Goal: Information Seeking & Learning: Learn about a topic

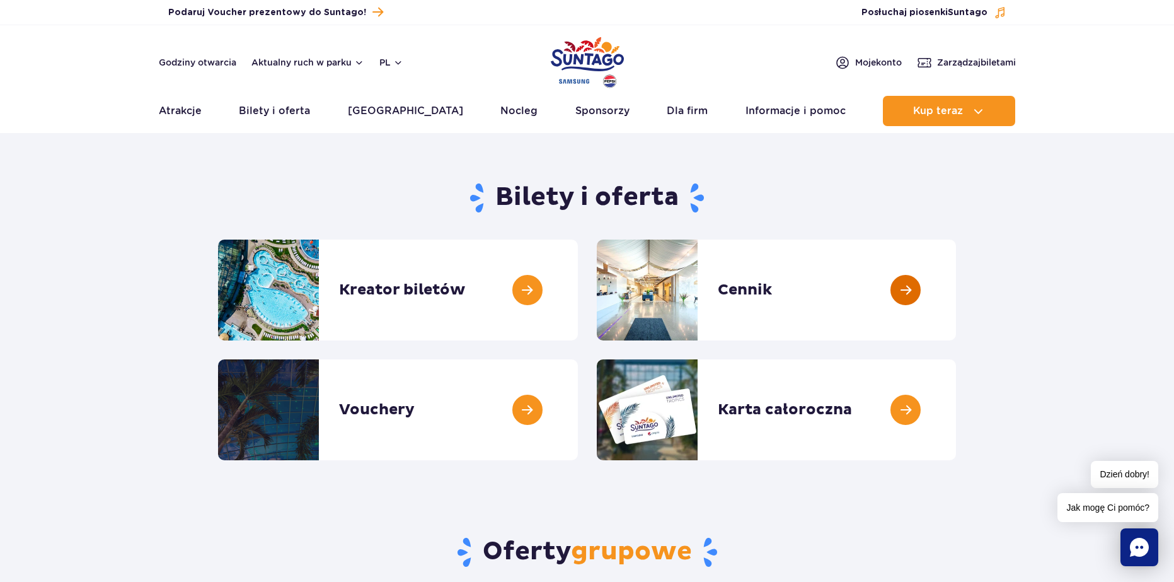
click at [956, 292] on link at bounding box center [956, 289] width 0 height 101
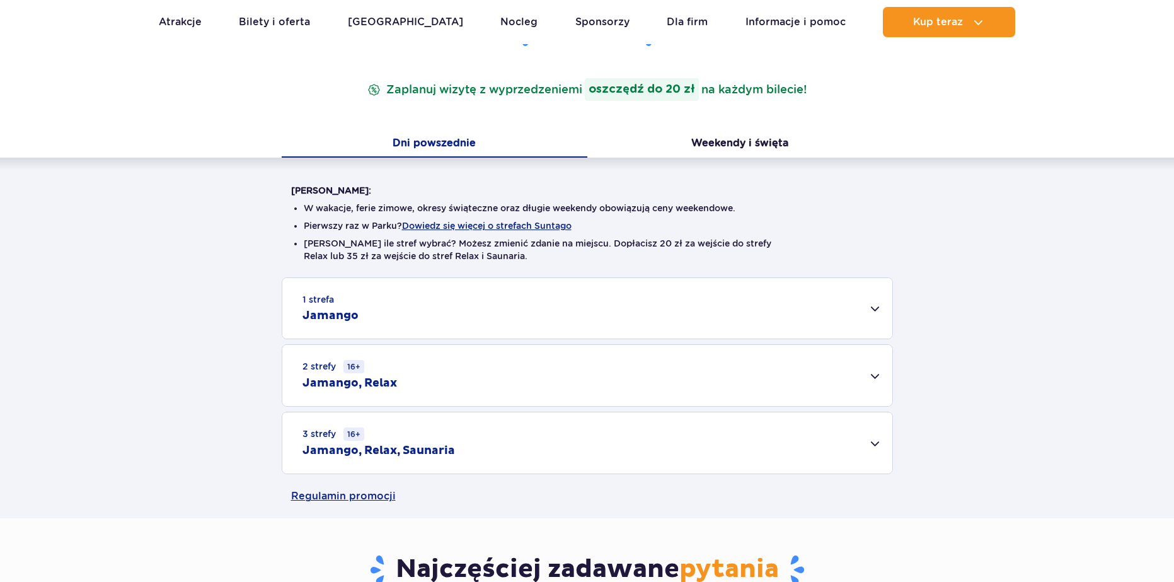
scroll to position [252, 0]
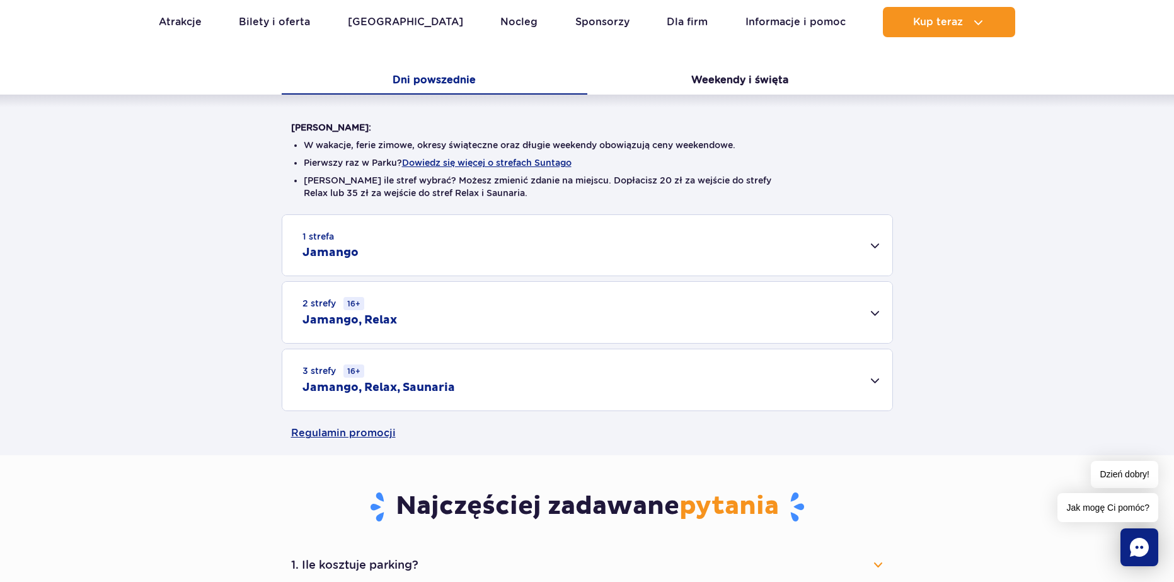
click at [595, 251] on div "1 strefa Jamango" at bounding box center [587, 245] width 610 height 61
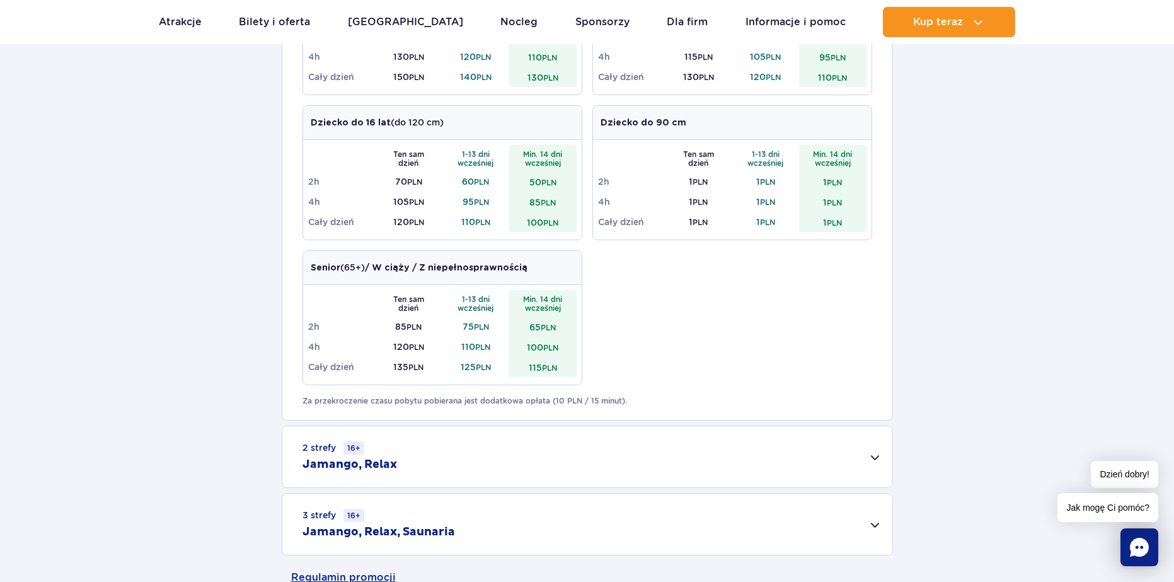
scroll to position [693, 0]
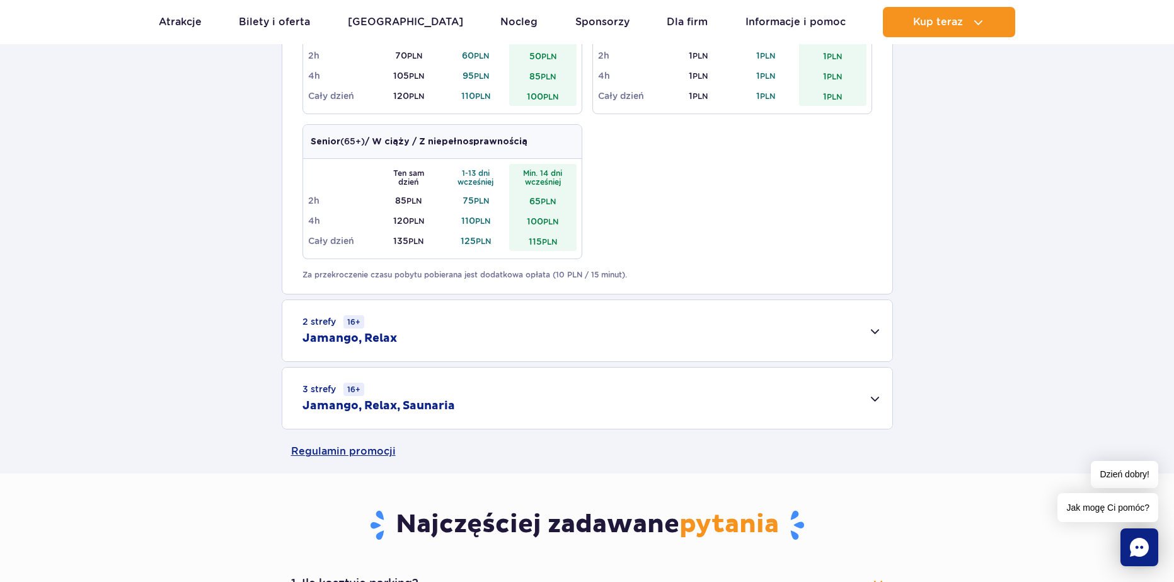
click at [533, 412] on div "3 strefy 16+ Jamango, Relax, Saunaria" at bounding box center [587, 397] width 610 height 61
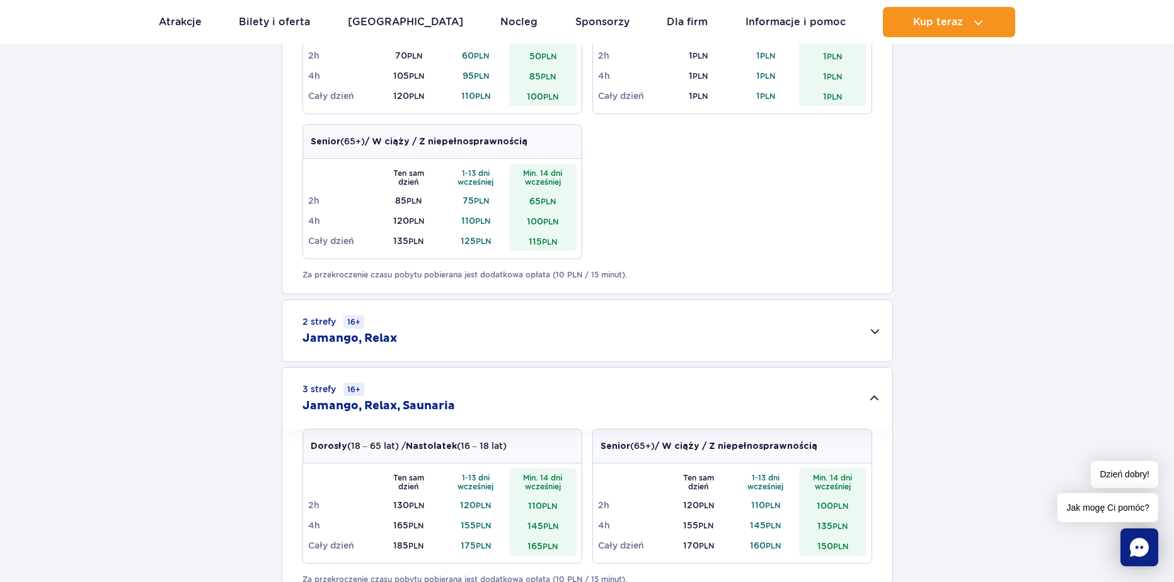
click at [526, 407] on div "3 strefy 16+ Jamango, Relax, Saunaria" at bounding box center [587, 397] width 610 height 61
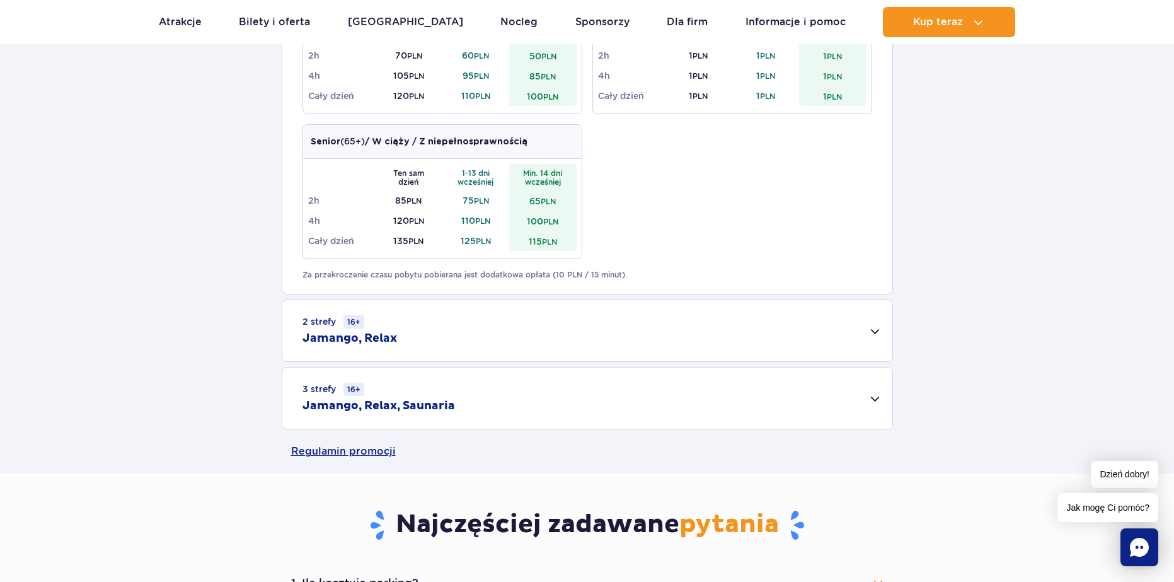
scroll to position [441, 0]
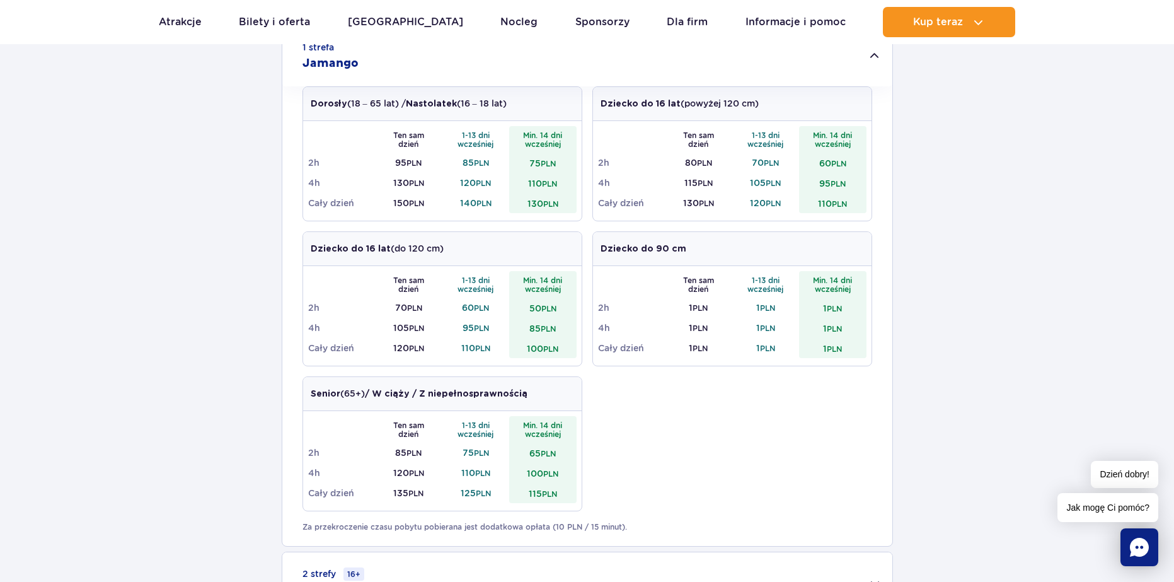
click at [738, 406] on div "Dorosły (18 – 65 lat) / Nastolatek (16 – 18 lat) Ten sam dzień 1-13 dni wcześni…" at bounding box center [588, 303] width 570 height 435
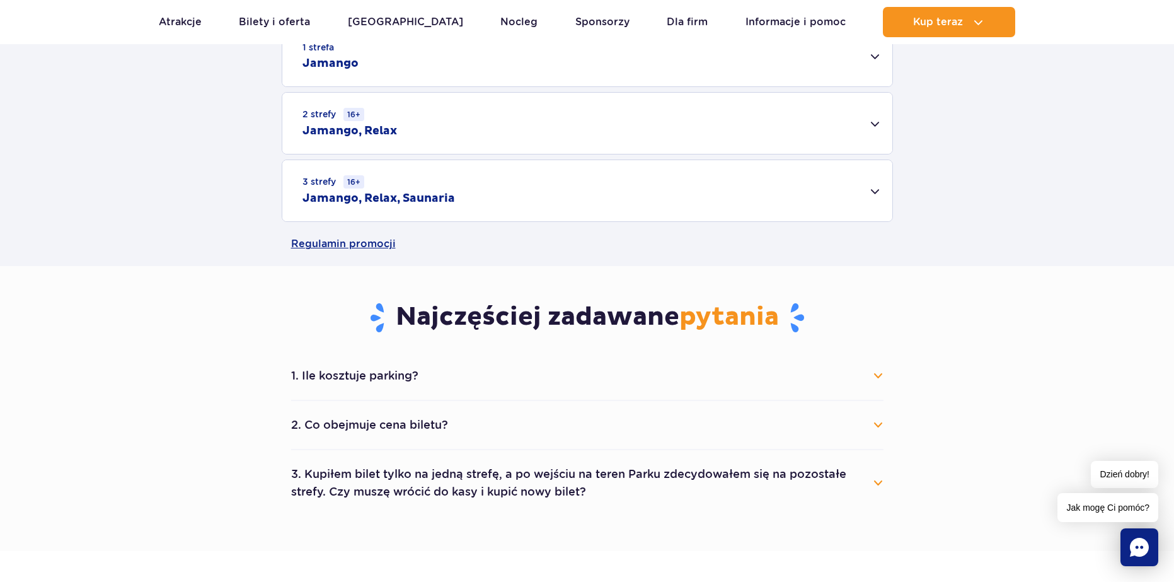
click at [613, 74] on div "1 strefa Jamango" at bounding box center [587, 56] width 610 height 61
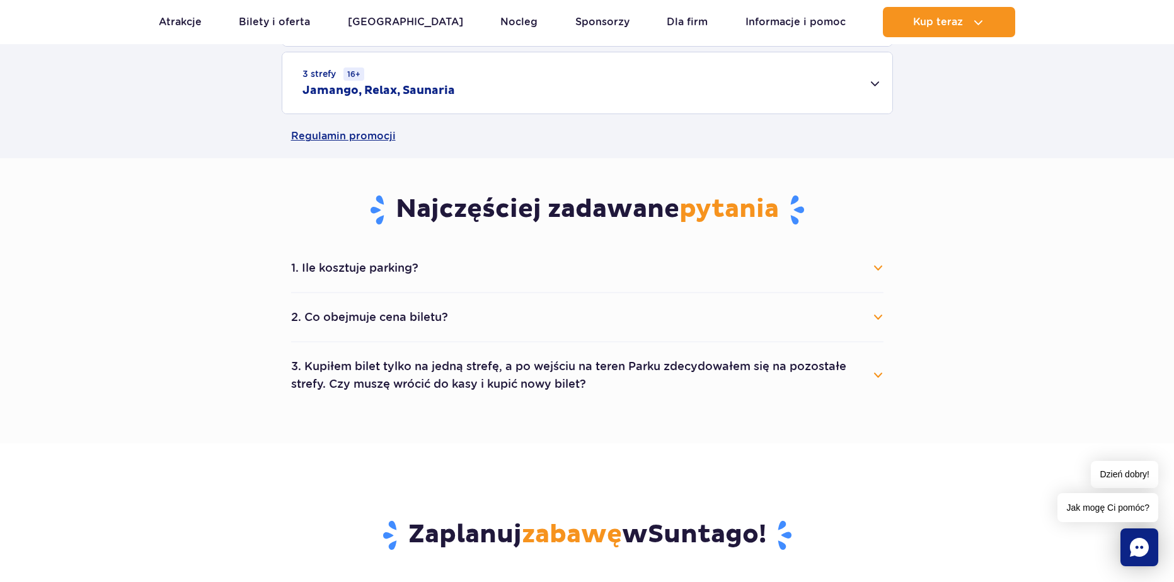
scroll to position [1071, 0]
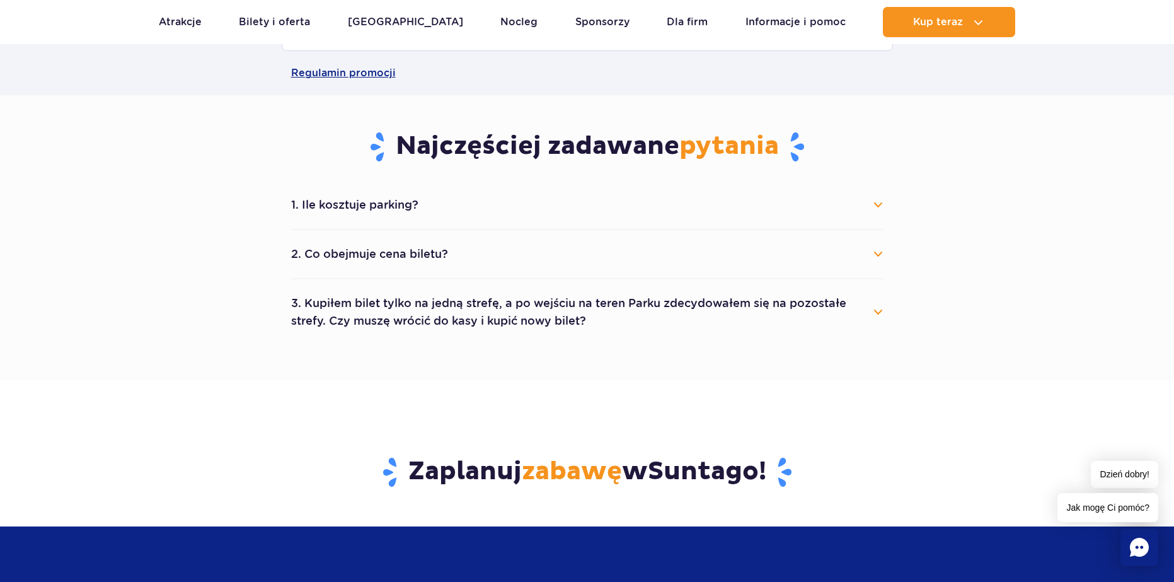
click at [429, 204] on button "1. Ile kosztuje parking?" at bounding box center [587, 205] width 592 height 28
